Goal: Contribute content: Contribute content

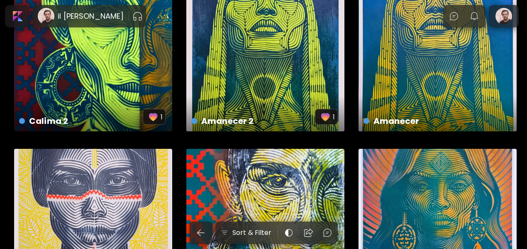
scroll to position [249, 0]
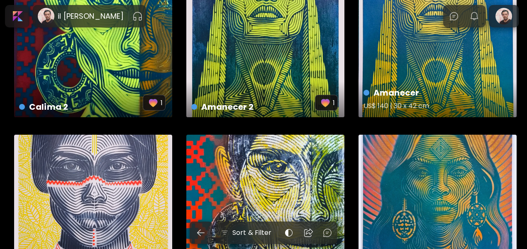
click at [410, 62] on div "Amanecer US$ 140 | 30 x 42 cm" at bounding box center [438, 38] width 158 height 158
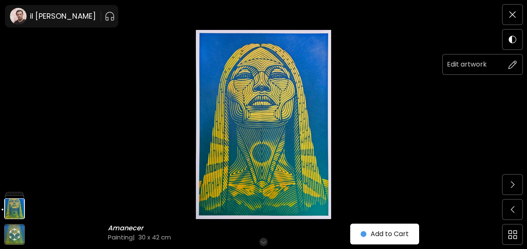
click at [516, 63] on img at bounding box center [513, 64] width 9 height 9
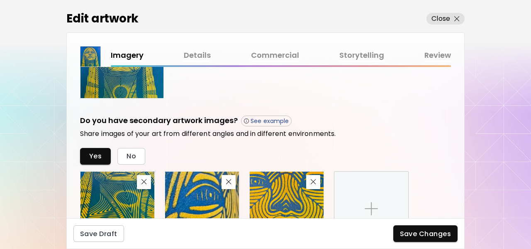
scroll to position [332, 0]
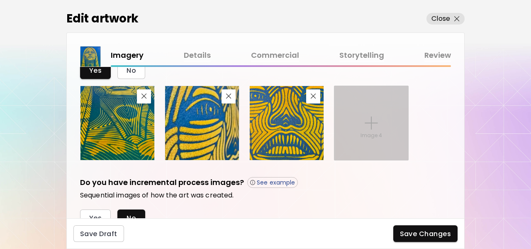
click at [360, 116] on div "Image 4" at bounding box center [372, 123] width 74 height 74
click at [0, 0] on input "Image 4" at bounding box center [0, 0] width 0 height 0
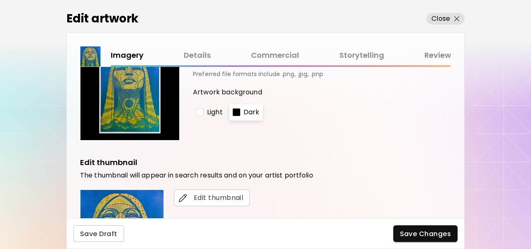
scroll to position [166, 0]
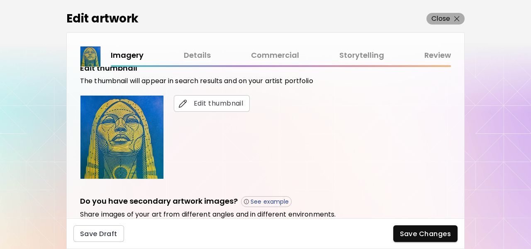
click at [437, 17] on p "Close" at bounding box center [441, 19] width 19 height 10
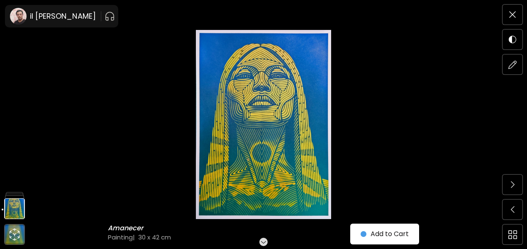
click at [457, 37] on img at bounding box center [263, 124] width 457 height 189
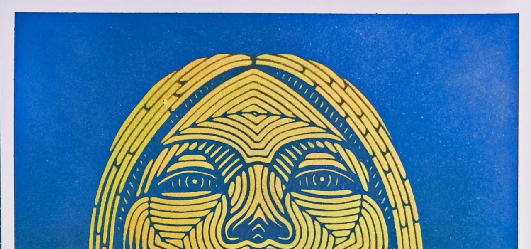
drag, startPoint x: 484, startPoint y: 38, endPoint x: 479, endPoint y: 37, distance: 5.1
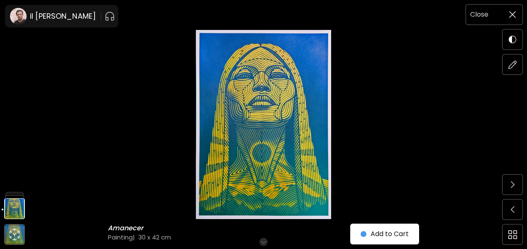
click at [508, 12] on span at bounding box center [512, 14] width 17 height 17
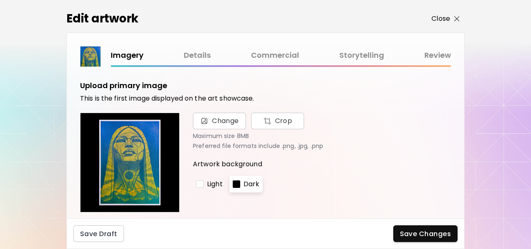
click at [433, 13] on button "Close" at bounding box center [446, 19] width 38 height 12
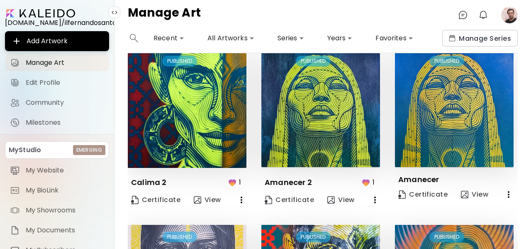
scroll to position [208, 0]
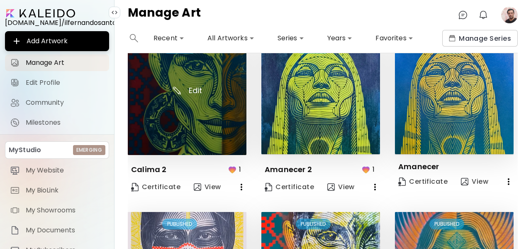
click at [193, 86] on img at bounding box center [187, 95] width 119 height 119
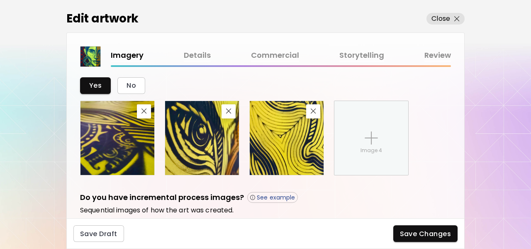
scroll to position [368, 0]
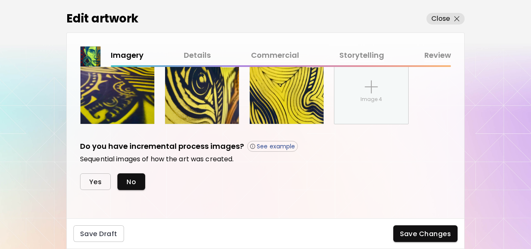
click at [94, 178] on span "Yes" at bounding box center [95, 181] width 12 height 9
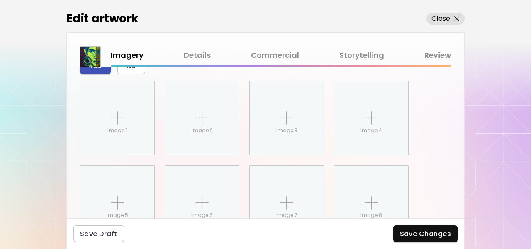
scroll to position [497, 0]
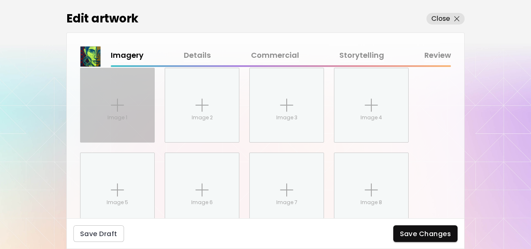
click at [117, 114] on p "Image 1" at bounding box center [118, 117] width 20 height 7
click at [0, 0] on input "Image 1" at bounding box center [0, 0] width 0 height 0
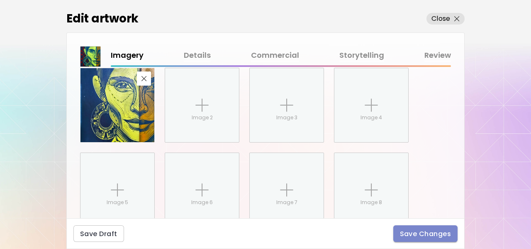
click at [417, 239] on button "Save Changes" at bounding box center [426, 233] width 65 height 17
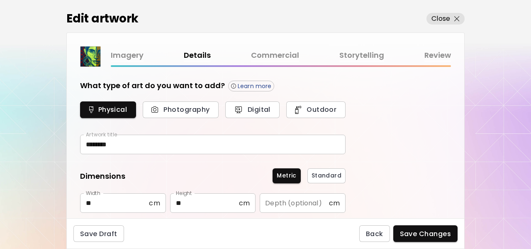
type input "********"
click at [441, 19] on p "Close" at bounding box center [441, 19] width 19 height 10
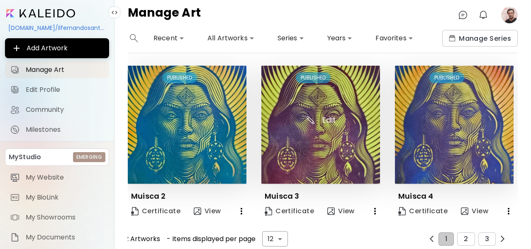
scroll to position [524, 0]
click at [279, 231] on body "**********" at bounding box center [265, 124] width 531 height 249
click at [279, 234] on li "24" at bounding box center [275, 231] width 25 height 15
type input "**"
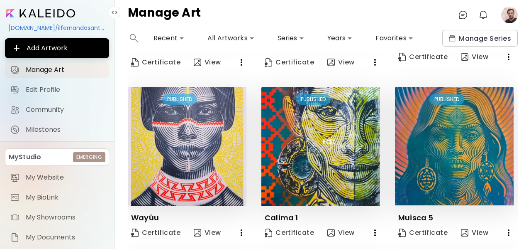
scroll to position [333, 0]
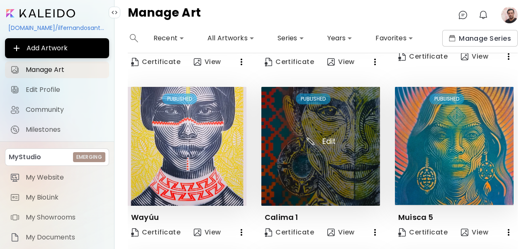
click at [284, 149] on img at bounding box center [321, 146] width 119 height 119
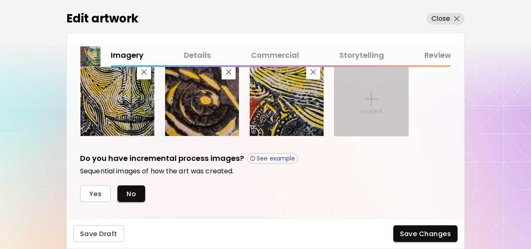
scroll to position [368, 0]
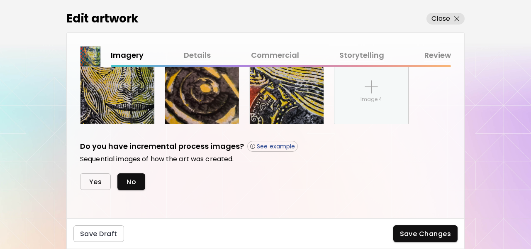
click at [104, 179] on button "Yes" at bounding box center [95, 181] width 31 height 17
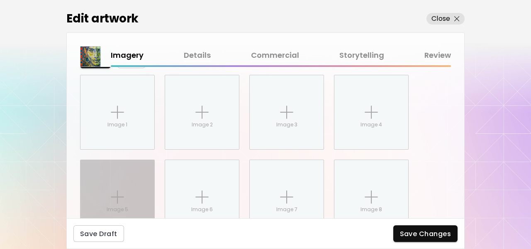
scroll to position [497, 0]
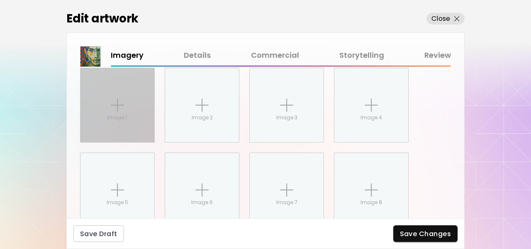
click at [117, 110] on img at bounding box center [117, 104] width 13 height 13
click at [0, 0] on input "Image 1" at bounding box center [0, 0] width 0 height 0
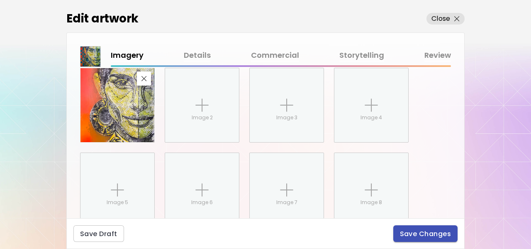
click at [421, 235] on span "Save Changes" at bounding box center [425, 233] width 51 height 9
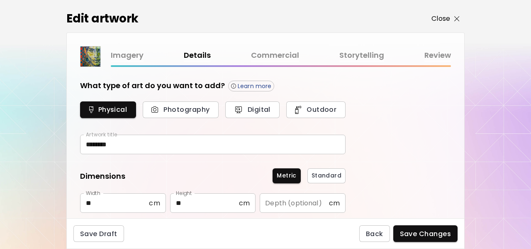
type input "********"
click at [438, 17] on p "Close" at bounding box center [441, 19] width 19 height 10
